Goal: Task Accomplishment & Management: Manage account settings

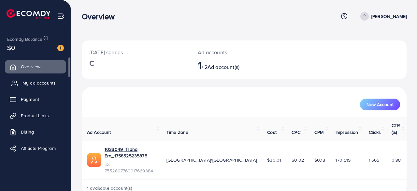
click at [43, 83] on span "My ad accounts" at bounding box center [38, 83] width 33 height 7
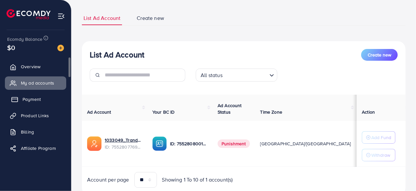
scroll to position [61, 0]
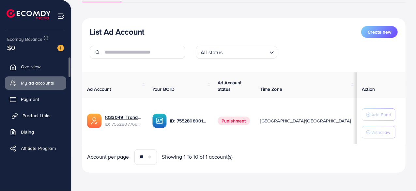
click at [45, 116] on span "Product Links" at bounding box center [36, 115] width 28 height 7
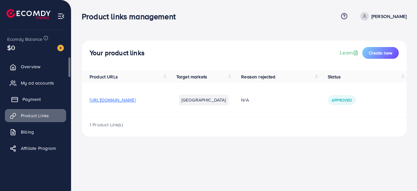
click at [32, 99] on span "Payment" at bounding box center [31, 99] width 18 height 7
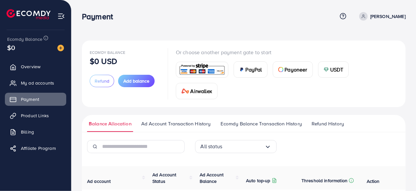
click at [331, 121] on span "Refund History" at bounding box center [327, 123] width 32 height 7
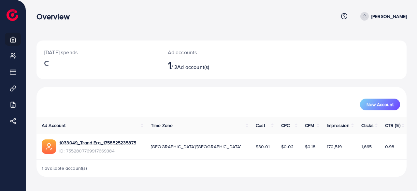
drag, startPoint x: 399, startPoint y: 11, endPoint x: 396, endPoint y: 15, distance: 4.9
click at [398, 11] on div "Overview Help Center Contact Support Term and policy About Us Ammar Sarfaeaz Pr…" at bounding box center [222, 16] width 370 height 18
click at [369, 17] on span at bounding box center [365, 16] width 8 height 8
click at [364, 54] on span "Log out" at bounding box center [368, 54] width 18 height 8
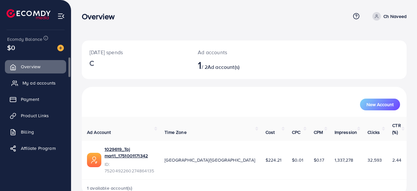
click at [30, 83] on span "My ad accounts" at bounding box center [38, 83] width 33 height 7
